Goal: Task Accomplishment & Management: Complete application form

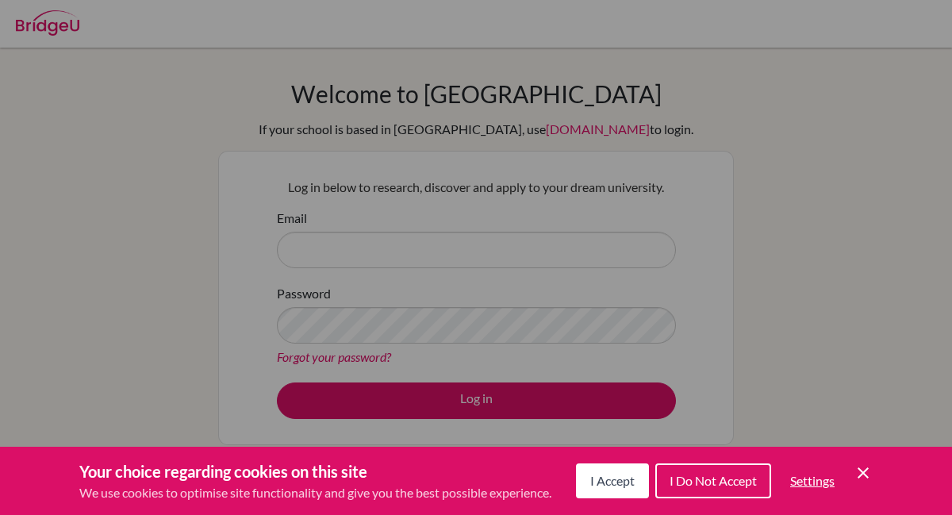
click at [631, 179] on div "Cookie Preferences" at bounding box center [476, 257] width 952 height 515
click at [861, 476] on icon "Cookie Control Close Icon" at bounding box center [862, 472] width 19 height 19
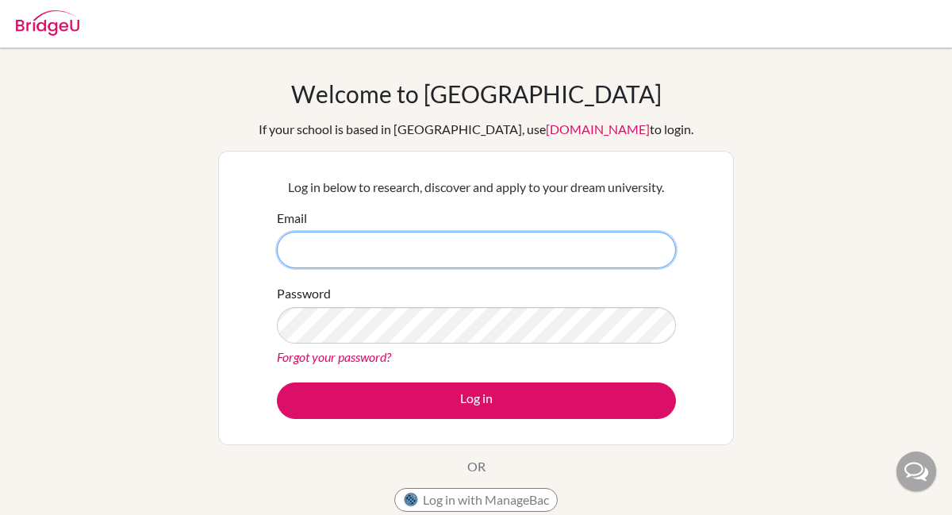
click at [435, 259] on input "Email" at bounding box center [476, 250] width 399 height 36
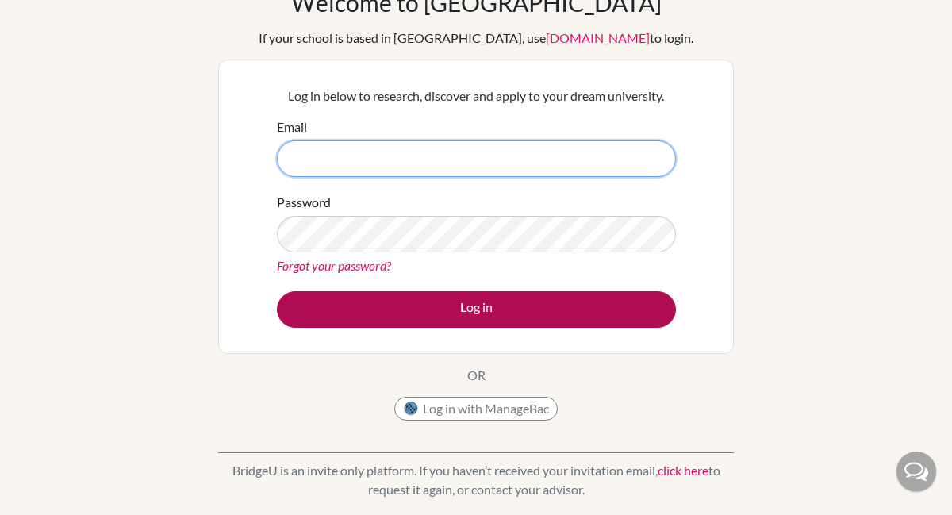
scroll to position [95, 0]
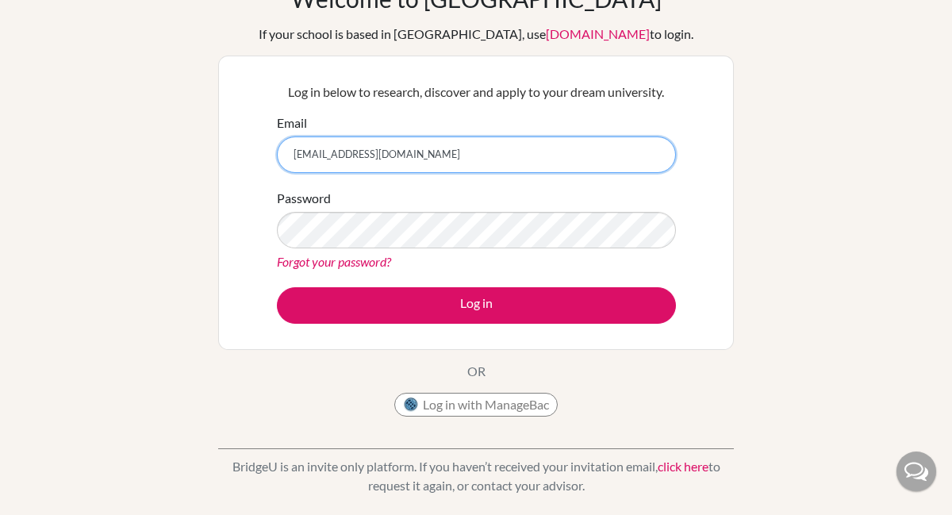
type input "[EMAIL_ADDRESS][DOMAIN_NAME]"
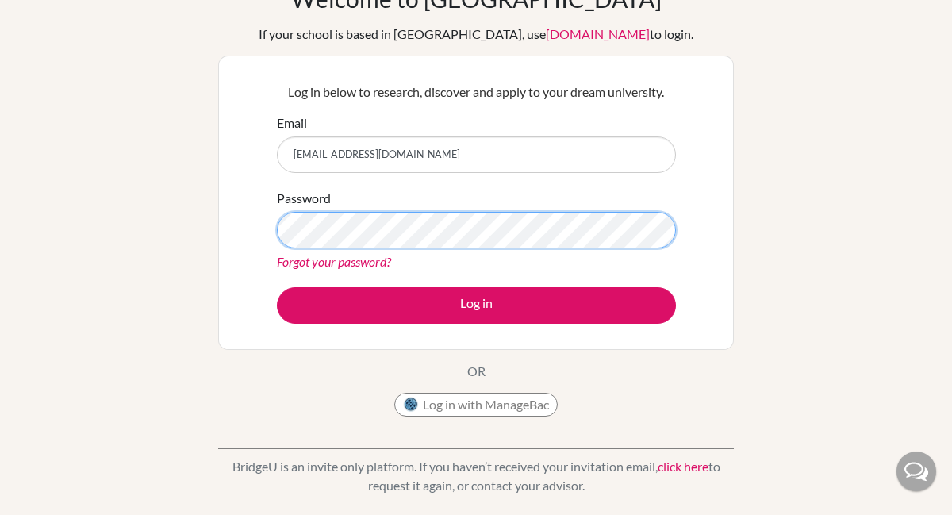
click at [277, 287] on button "Log in" at bounding box center [476, 305] width 399 height 36
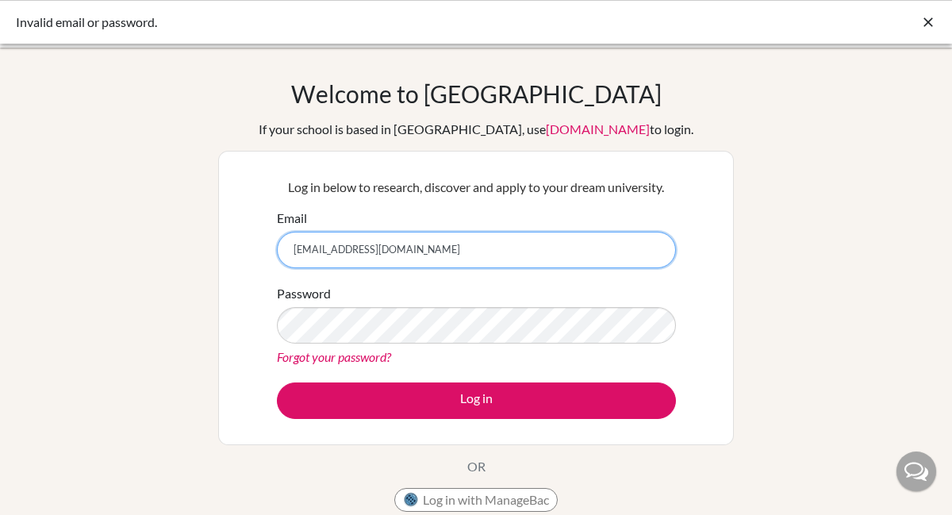
drag, startPoint x: 425, startPoint y: 247, endPoint x: 271, endPoint y: 254, distance: 154.0
click at [271, 254] on div "Log in below to research, discover and apply to your dream university. Email [E…" at bounding box center [476, 297] width 419 height 261
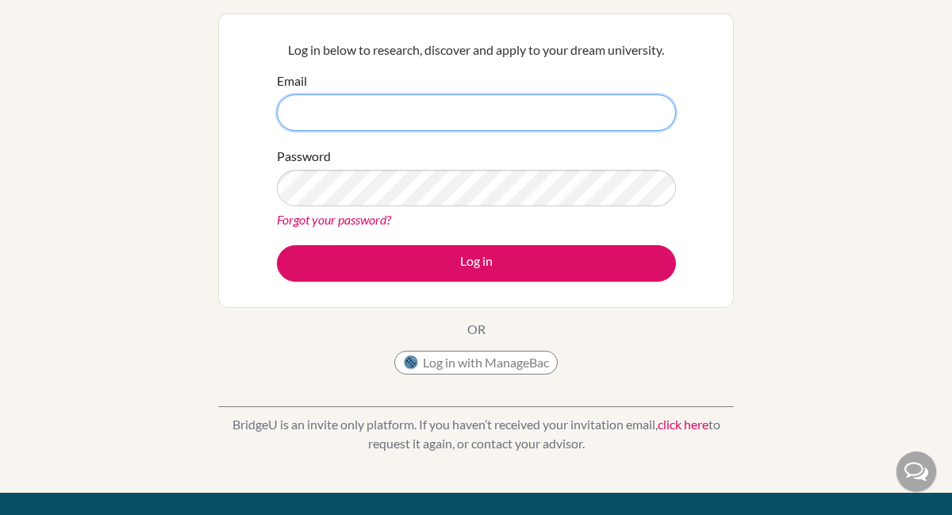
scroll to position [138, 0]
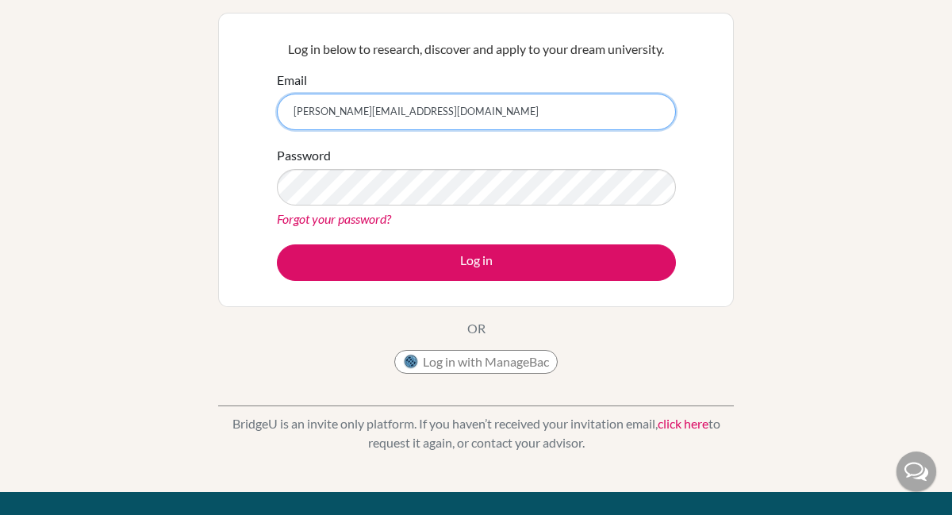
type input "[PERSON_NAME][EMAIL_ADDRESS][DOMAIN_NAME]"
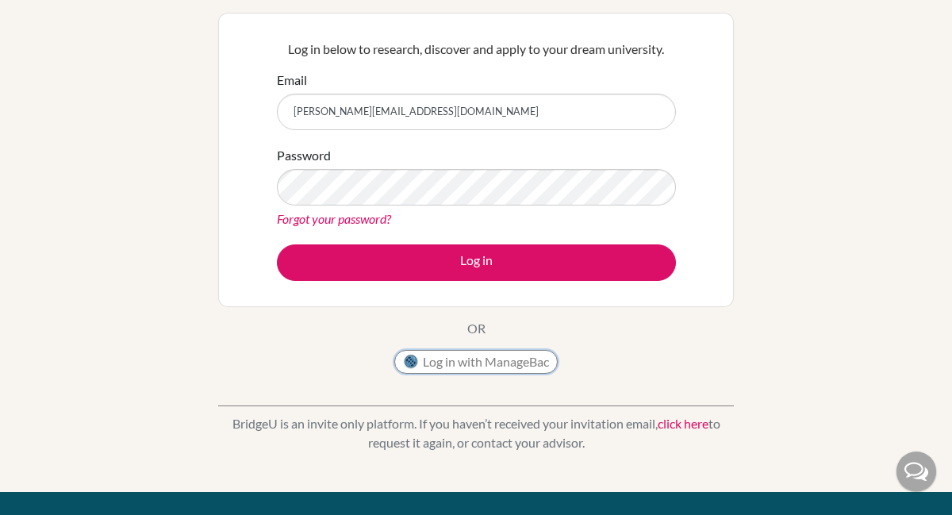
click at [436, 361] on button "Log in with ManageBac" at bounding box center [475, 362] width 163 height 24
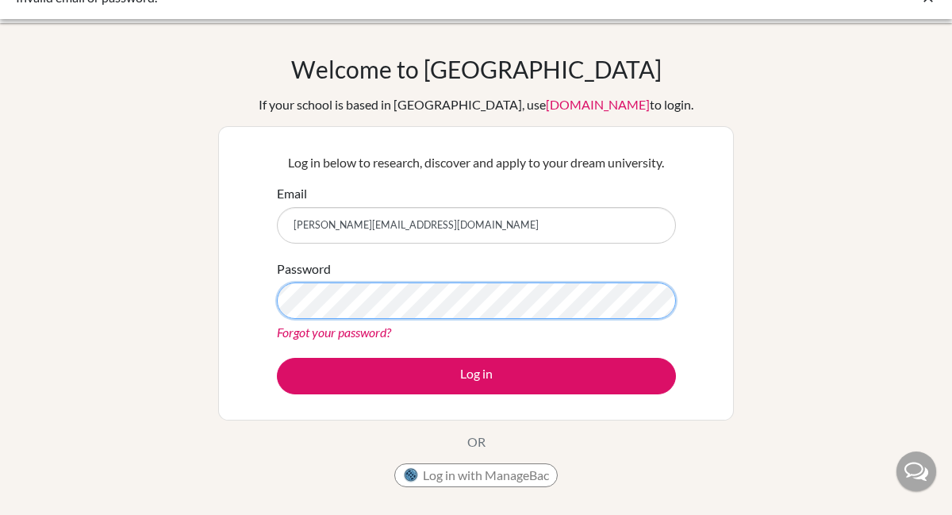
scroll to position [29, 0]
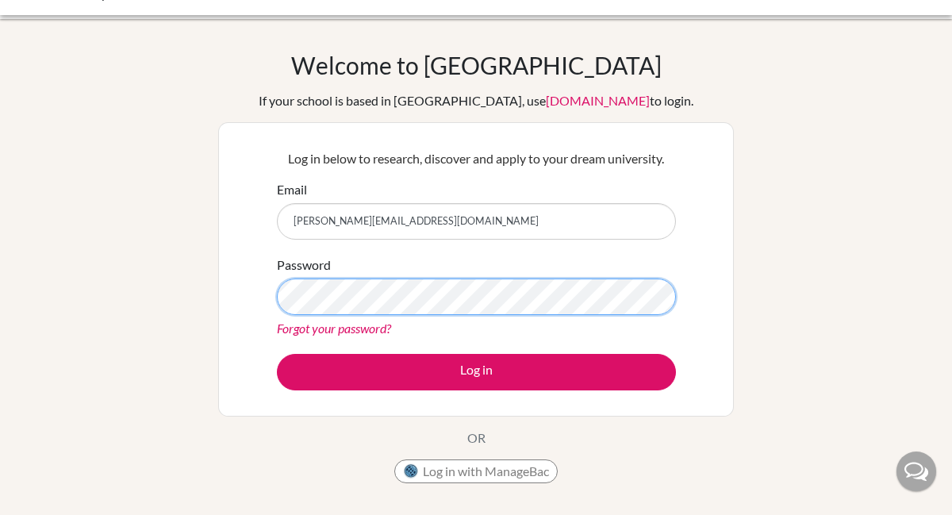
click at [277, 354] on button "Log in" at bounding box center [476, 372] width 399 height 36
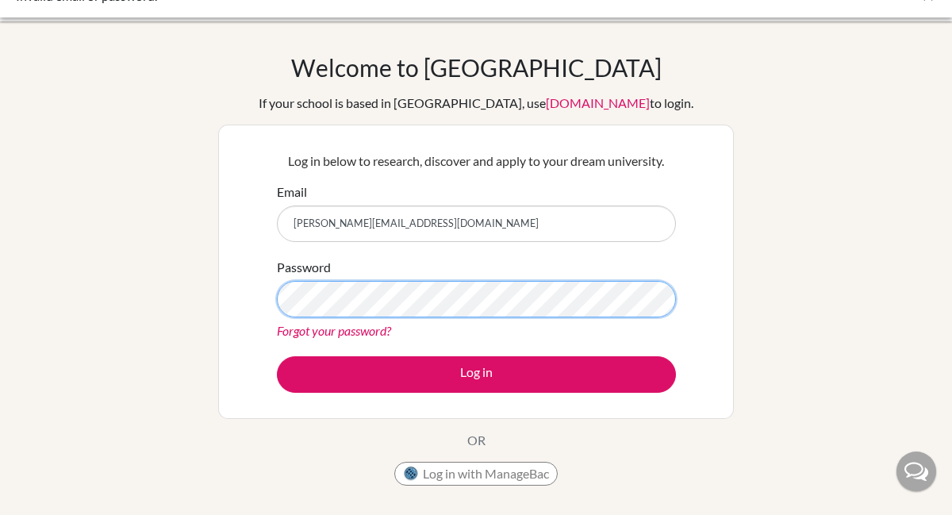
scroll to position [42, 0]
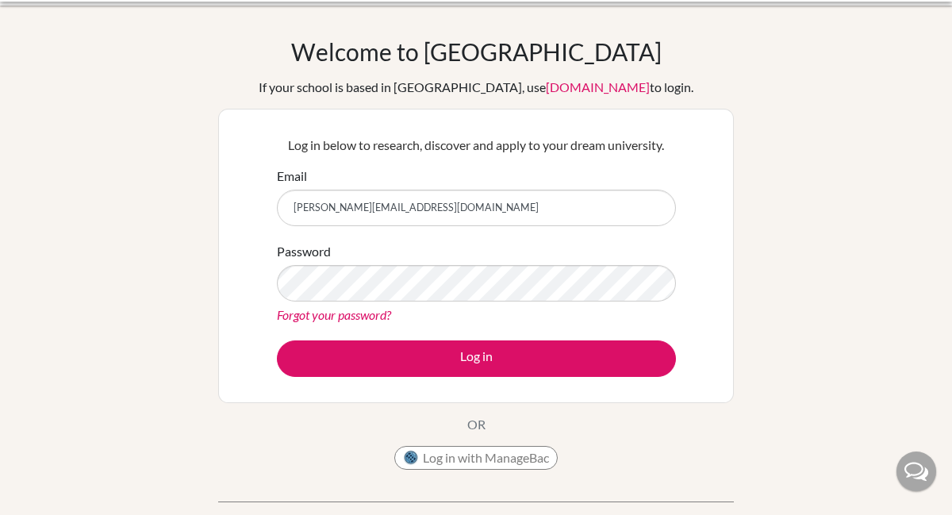
click at [344, 313] on link "Forgot your password?" at bounding box center [334, 314] width 114 height 15
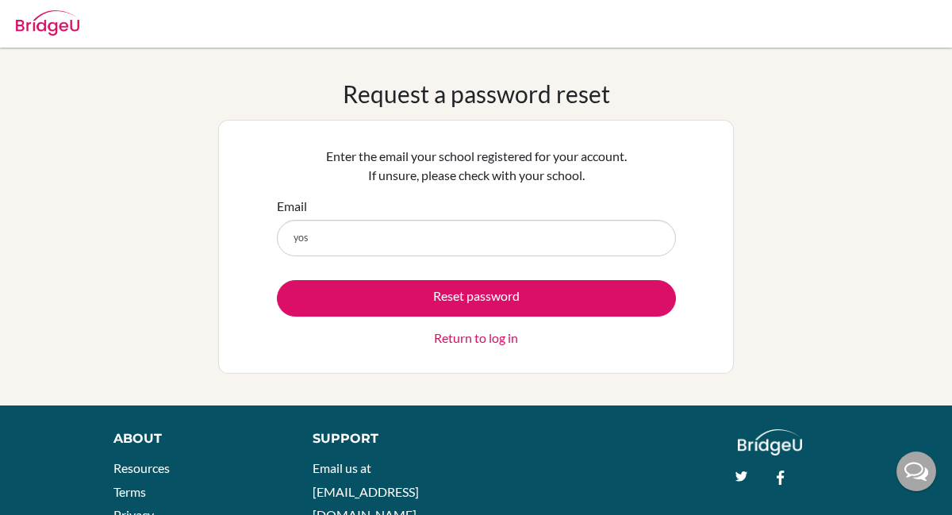
type input "[PERSON_NAME][EMAIL_ADDRESS][DOMAIN_NAME]"
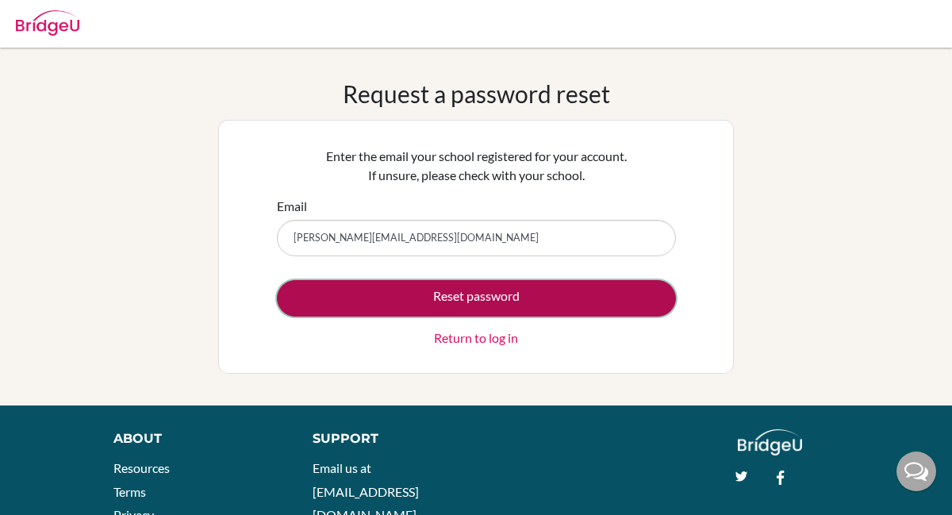
click at [443, 300] on button "Reset password" at bounding box center [476, 298] width 399 height 36
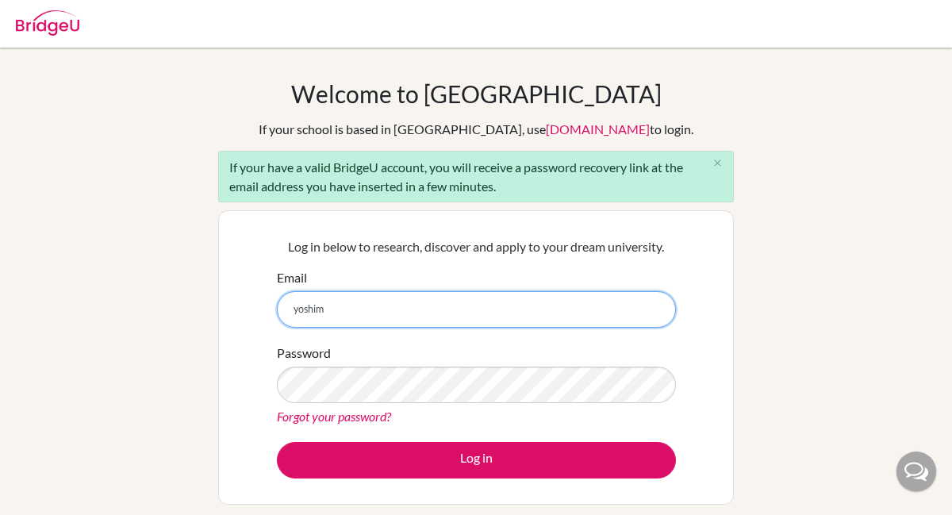
type input "[PERSON_NAME][EMAIL_ADDRESS][DOMAIN_NAME]"
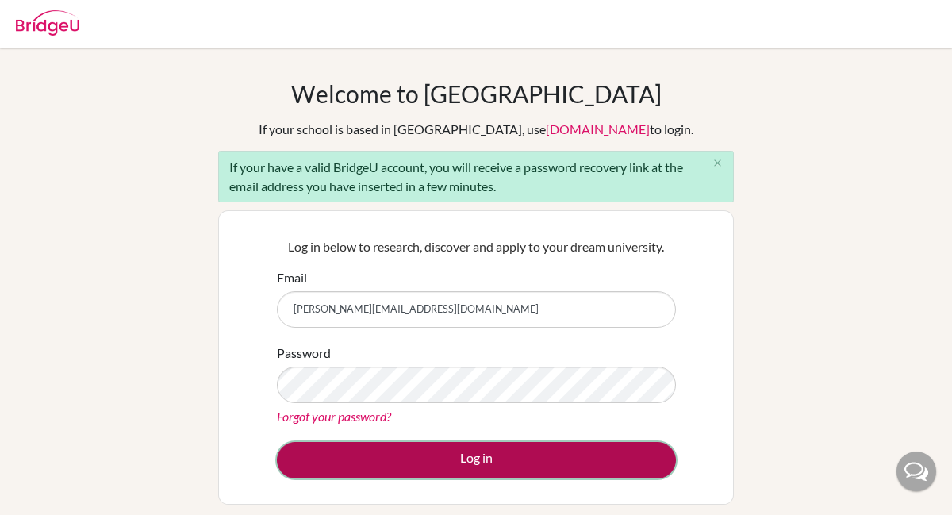
click at [455, 463] on button "Log in" at bounding box center [476, 460] width 399 height 36
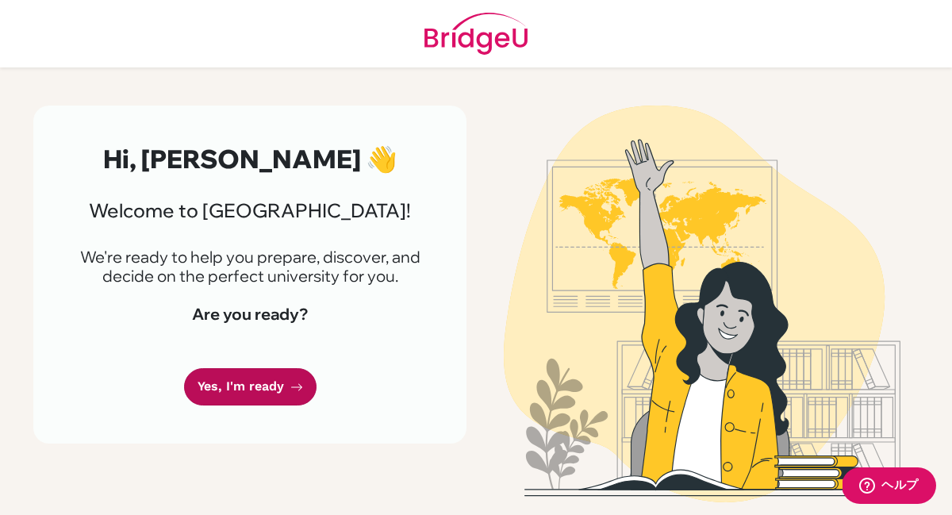
click at [262, 382] on link "Yes, I'm ready" at bounding box center [250, 386] width 132 height 37
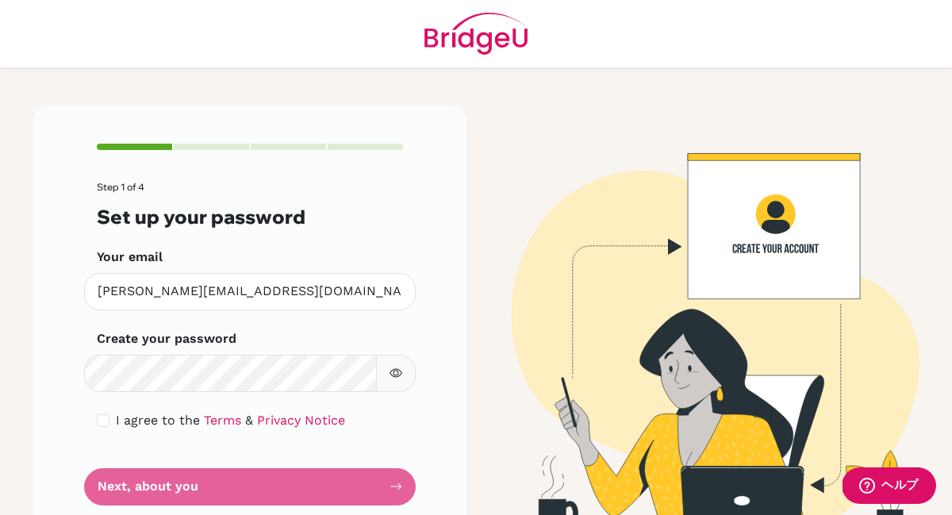
click at [289, 483] on form "Step 1 of 4 Set up your password Your email yoshimi.amano@students.aobajapan.jp…" at bounding box center [250, 344] width 306 height 324
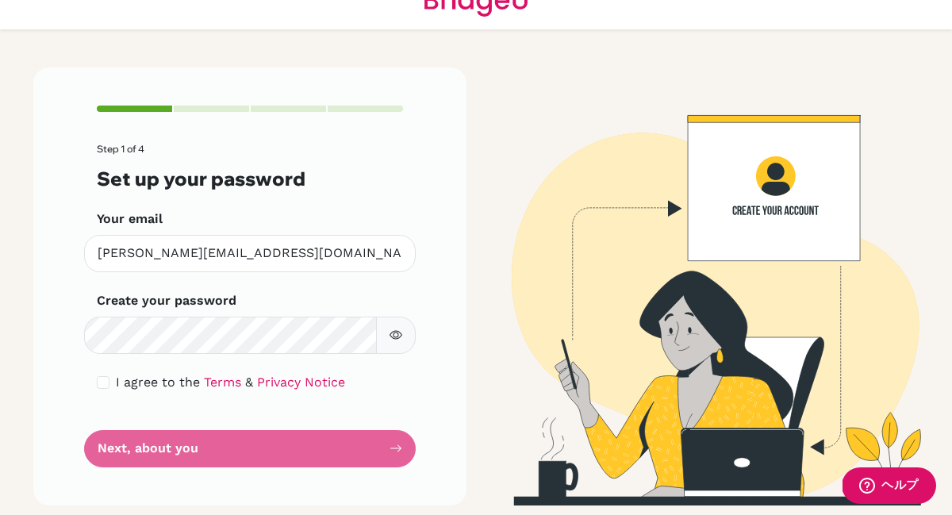
scroll to position [40, 0]
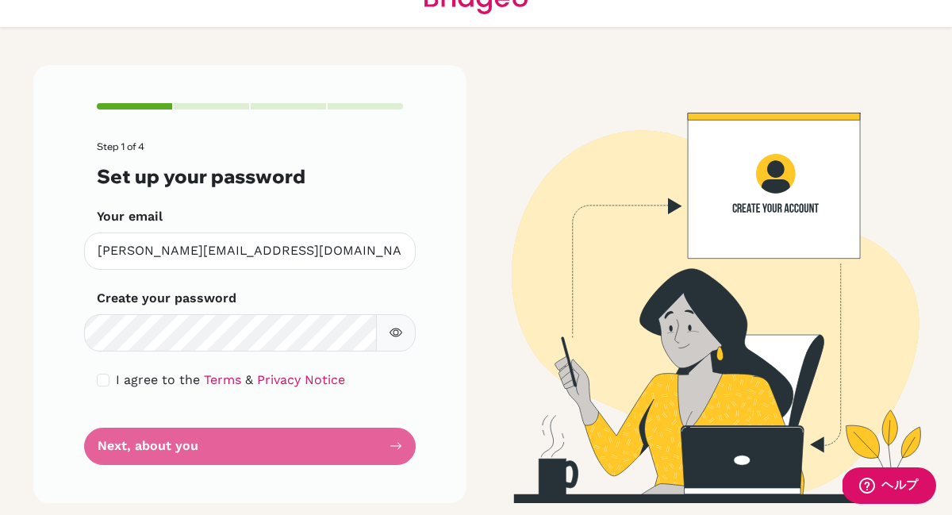
click at [267, 445] on form "Step 1 of 4 Set up your password Your email yoshimi.amano@students.aobajapan.jp…" at bounding box center [250, 303] width 306 height 324
click at [105, 378] on input "checkbox" at bounding box center [103, 380] width 13 height 13
checkbox input "true"
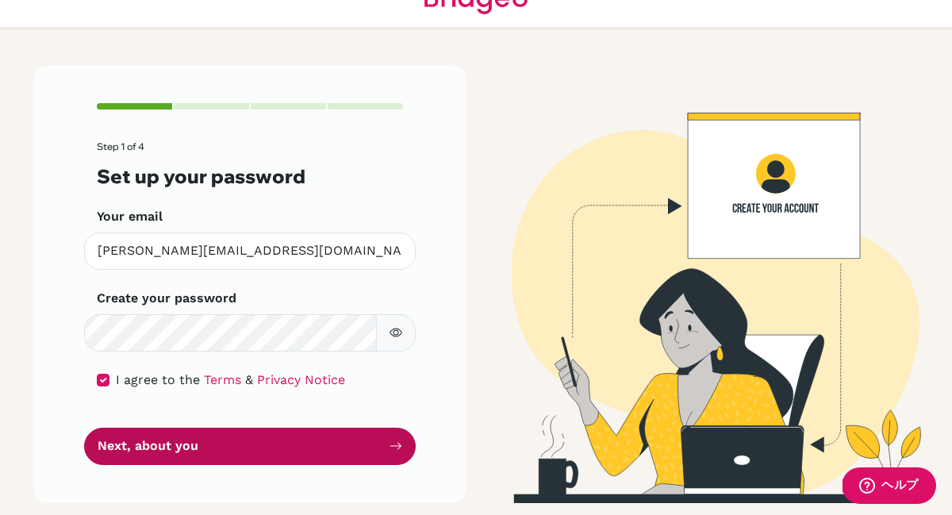
click at [108, 431] on button "Next, about you" at bounding box center [250, 446] width 332 height 37
